Goal: Information Seeking & Learning: Learn about a topic

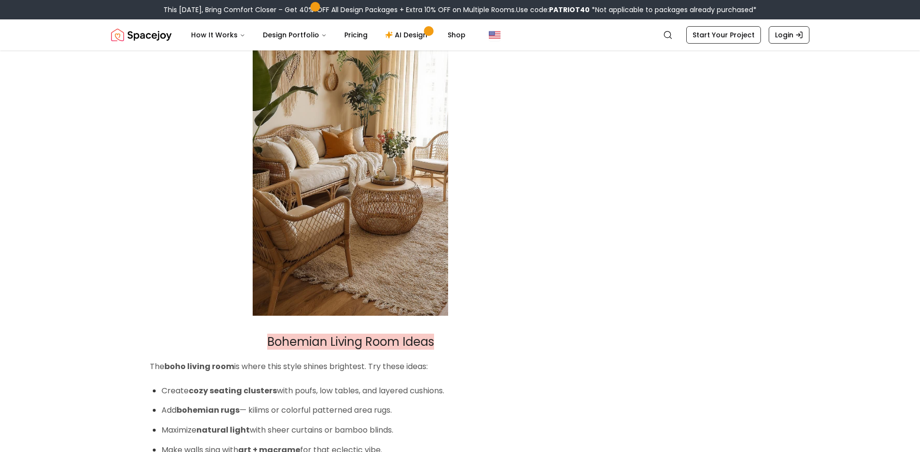
scroll to position [2057, 0]
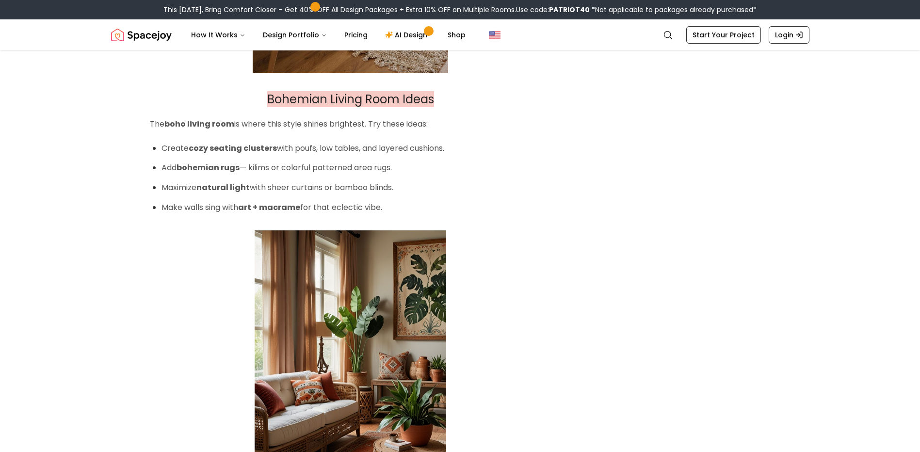
click at [187, 125] on strong "boho living room" at bounding box center [199, 123] width 70 height 11
click at [177, 124] on strong "boho living room" at bounding box center [199, 123] width 70 height 11
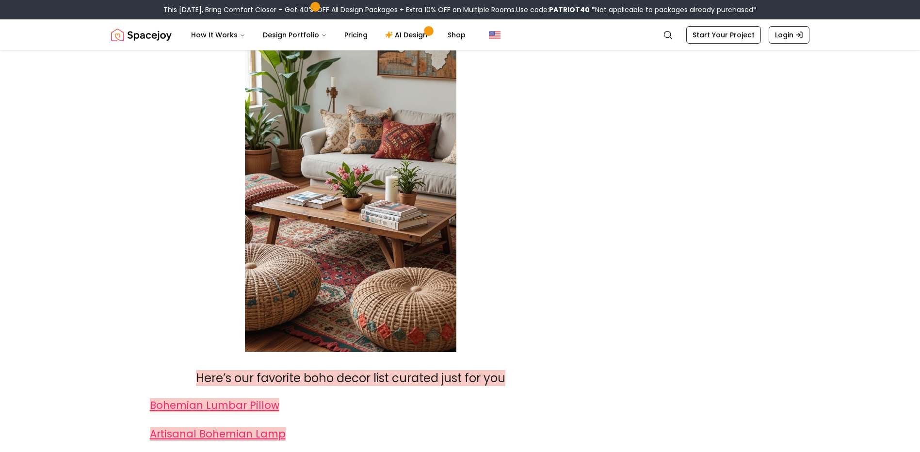
scroll to position [3464, 0]
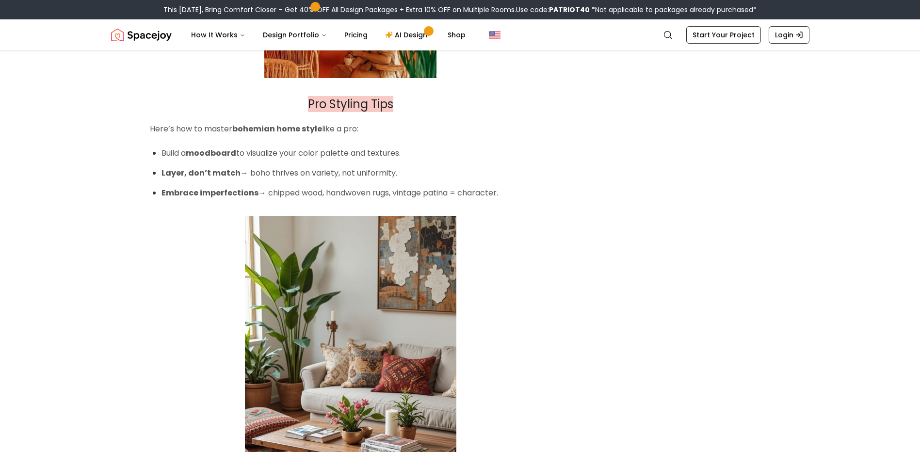
scroll to position [2551, 0]
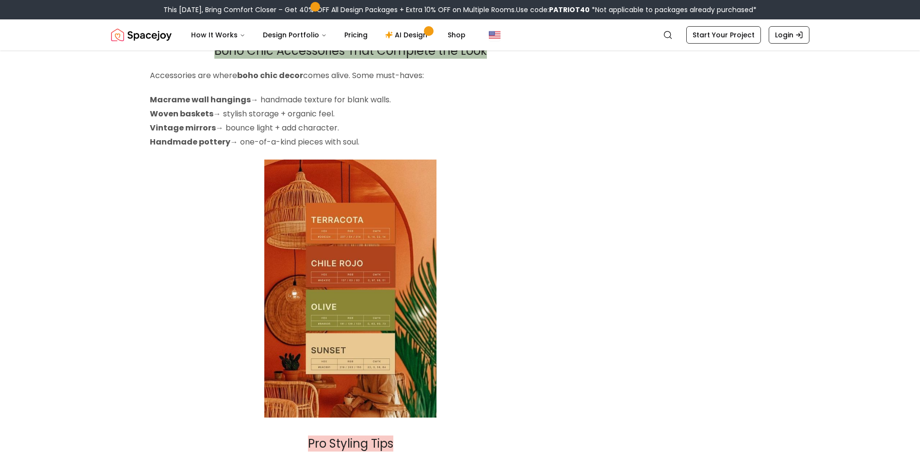
click at [376, 330] on img at bounding box center [350, 289] width 172 height 259
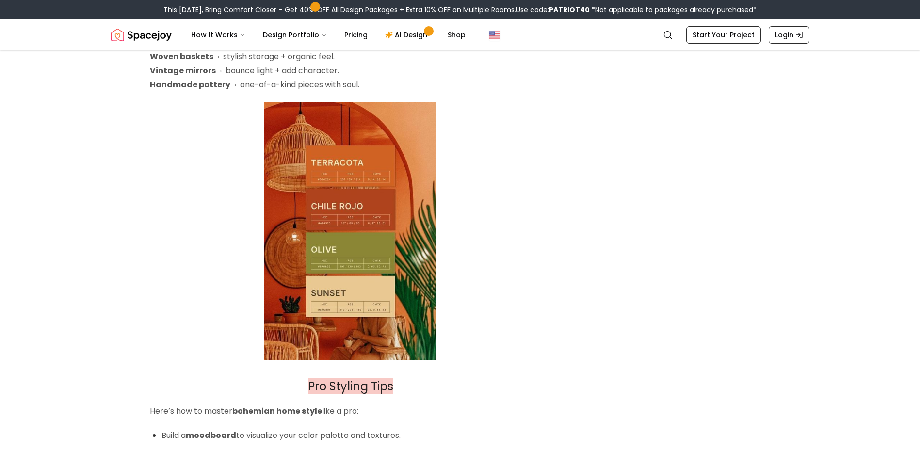
scroll to position [2697, 0]
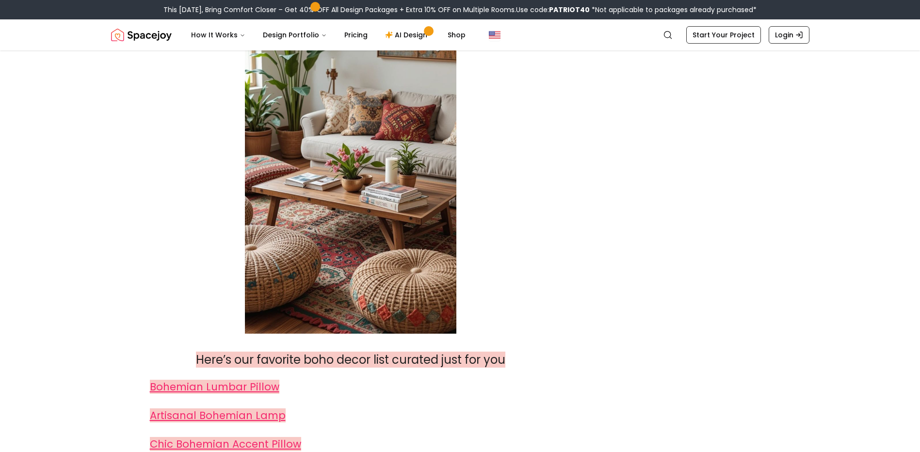
scroll to position [3279, 0]
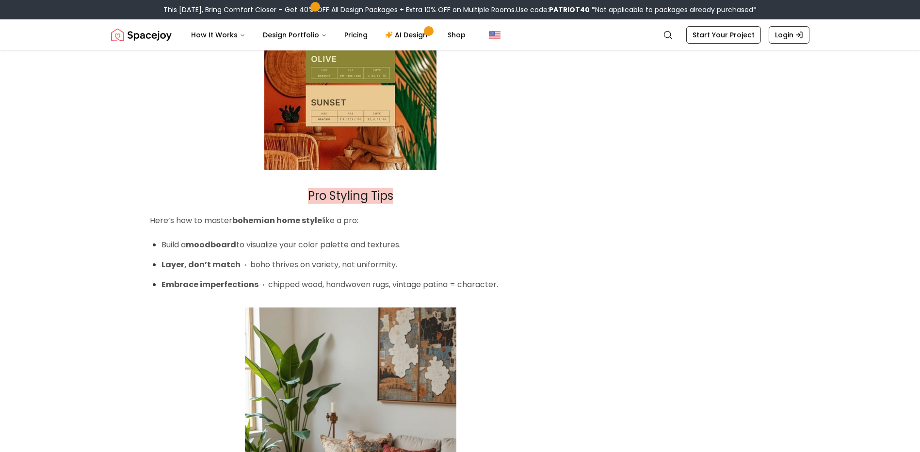
scroll to position [2687, 0]
